Goal: Register for event/course

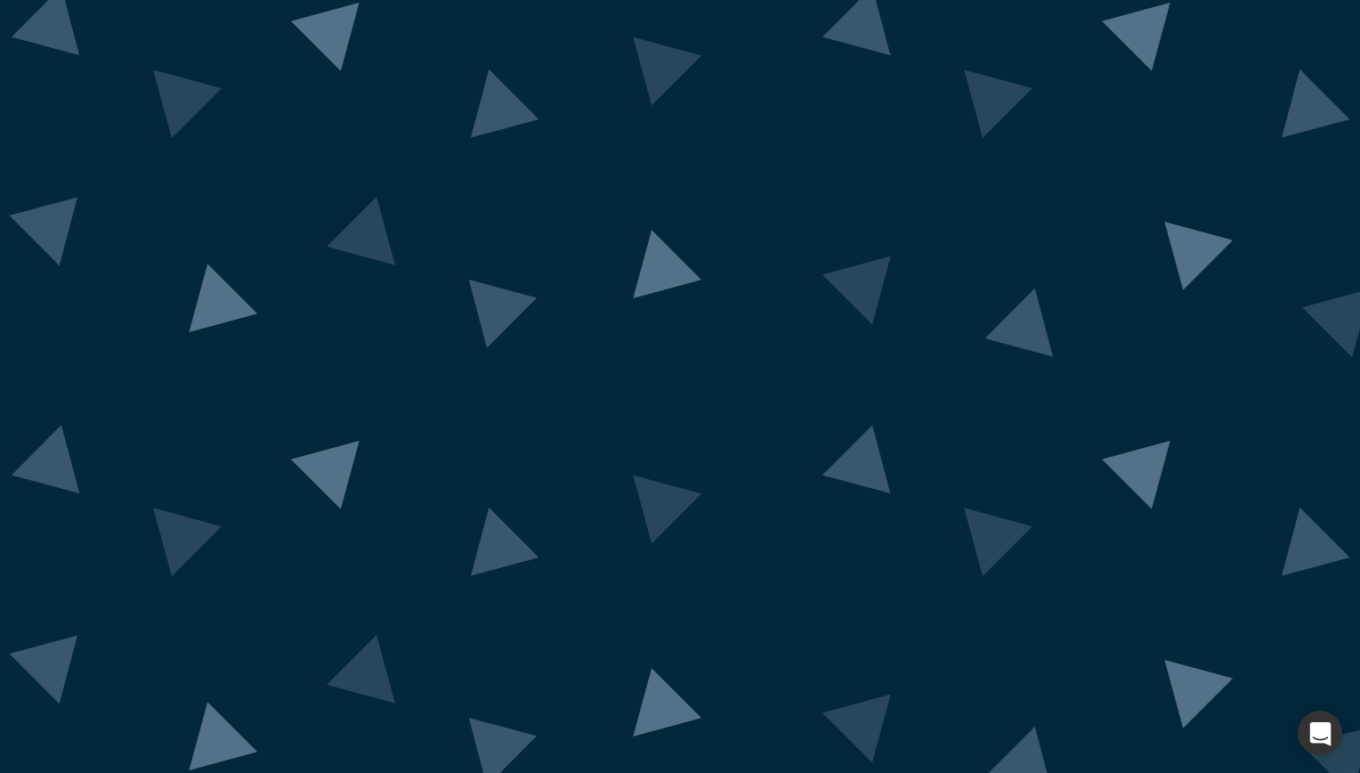
drag, startPoint x: 355, startPoint y: 390, endPoint x: 931, endPoint y: 463, distance: 580.6
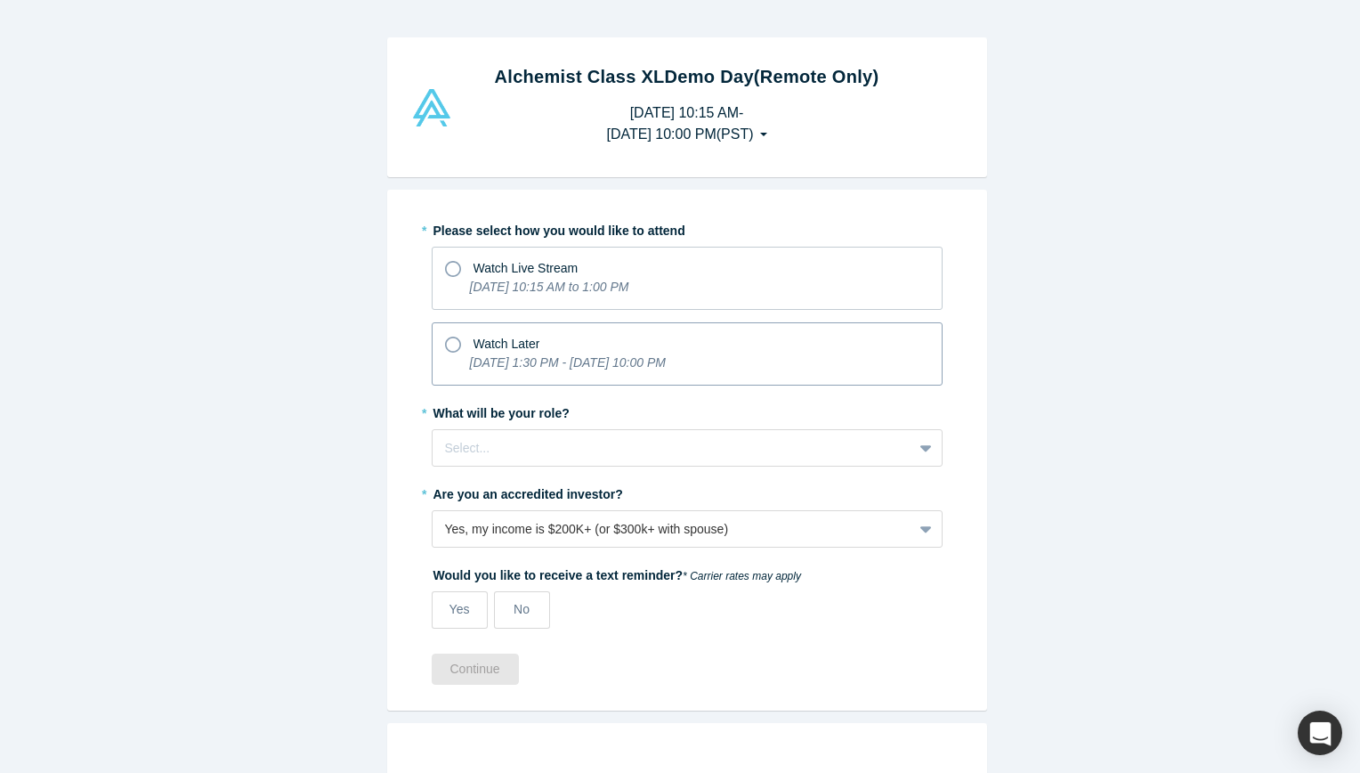
click at [759, 338] on div "Watch Later" at bounding box center [687, 341] width 484 height 24
click at [0, 0] on input "Watch Later [DATE] 1:30 PM - [DATE] 10:00 PM" at bounding box center [0, 0] width 0 height 0
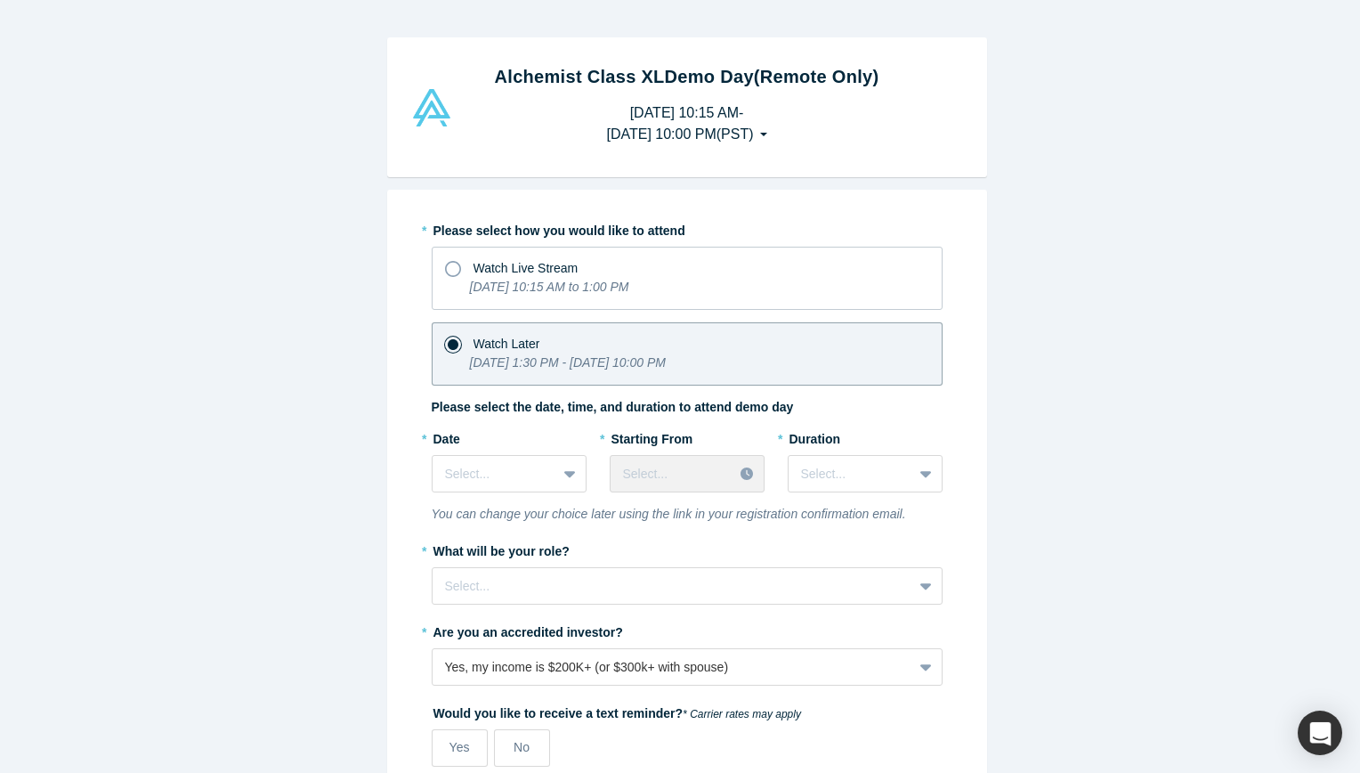
click at [759, 338] on div "Watch Later" at bounding box center [687, 341] width 484 height 24
click at [0, 0] on input "Watch Later [DATE] 1:30 PM - [DATE] 10:00 PM" at bounding box center [0, 0] width 0 height 0
